Goal: Task Accomplishment & Management: Complete application form

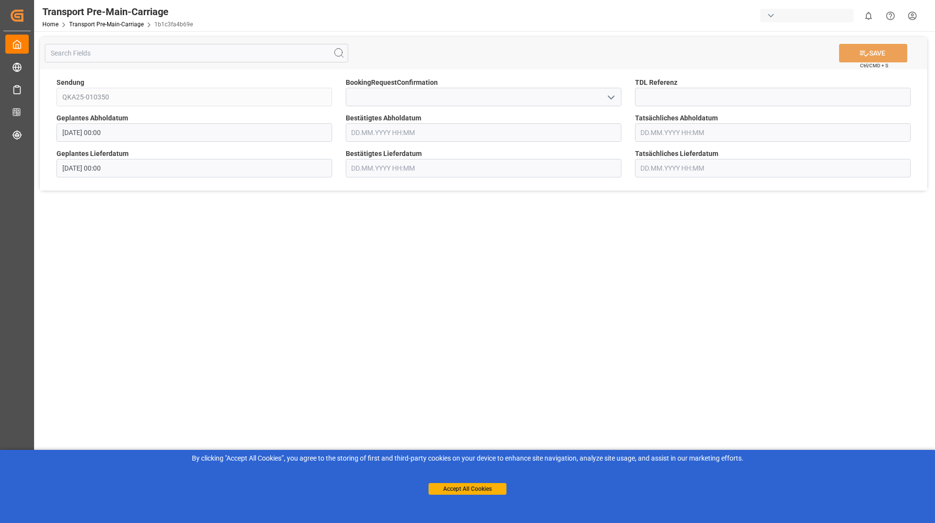
click at [607, 99] on icon "open menu" at bounding box center [611, 98] width 12 height 12
click at [353, 119] on div "Yes" at bounding box center [483, 119] width 275 height 22
type input "Yes"
click at [863, 56] on icon at bounding box center [864, 53] width 10 height 10
